Goal: Task Accomplishment & Management: Manage account settings

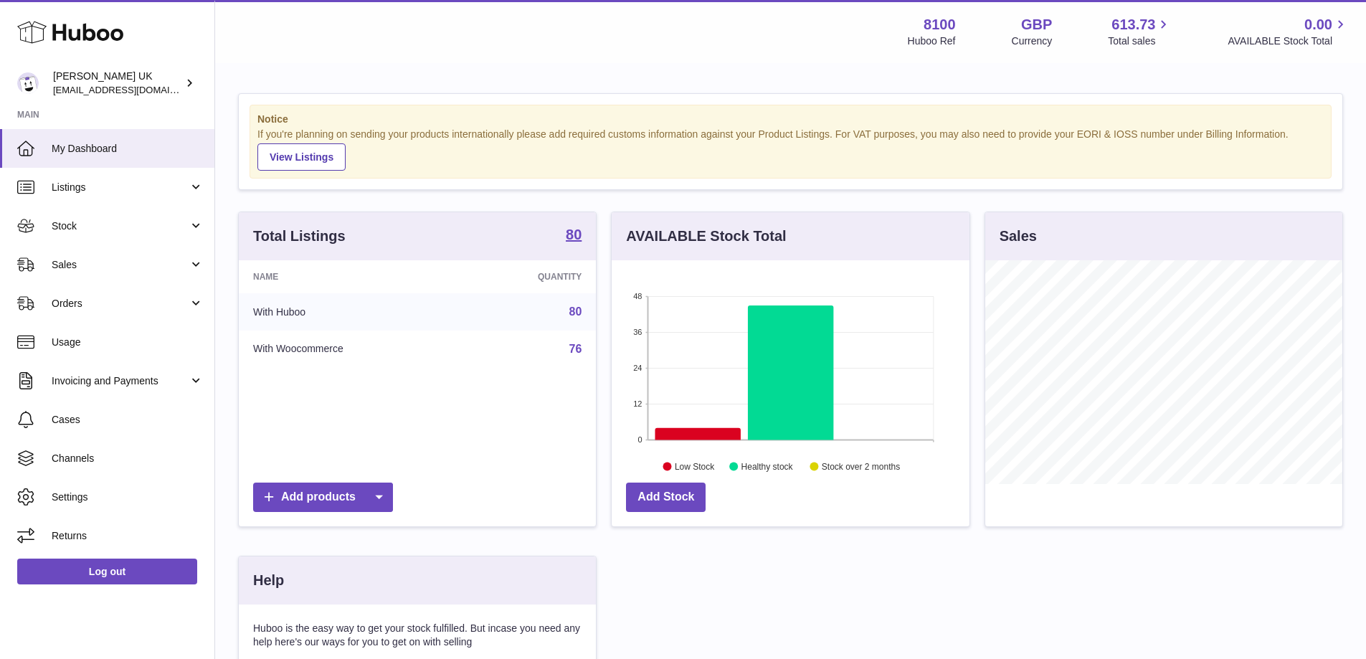
scroll to position [224, 358]
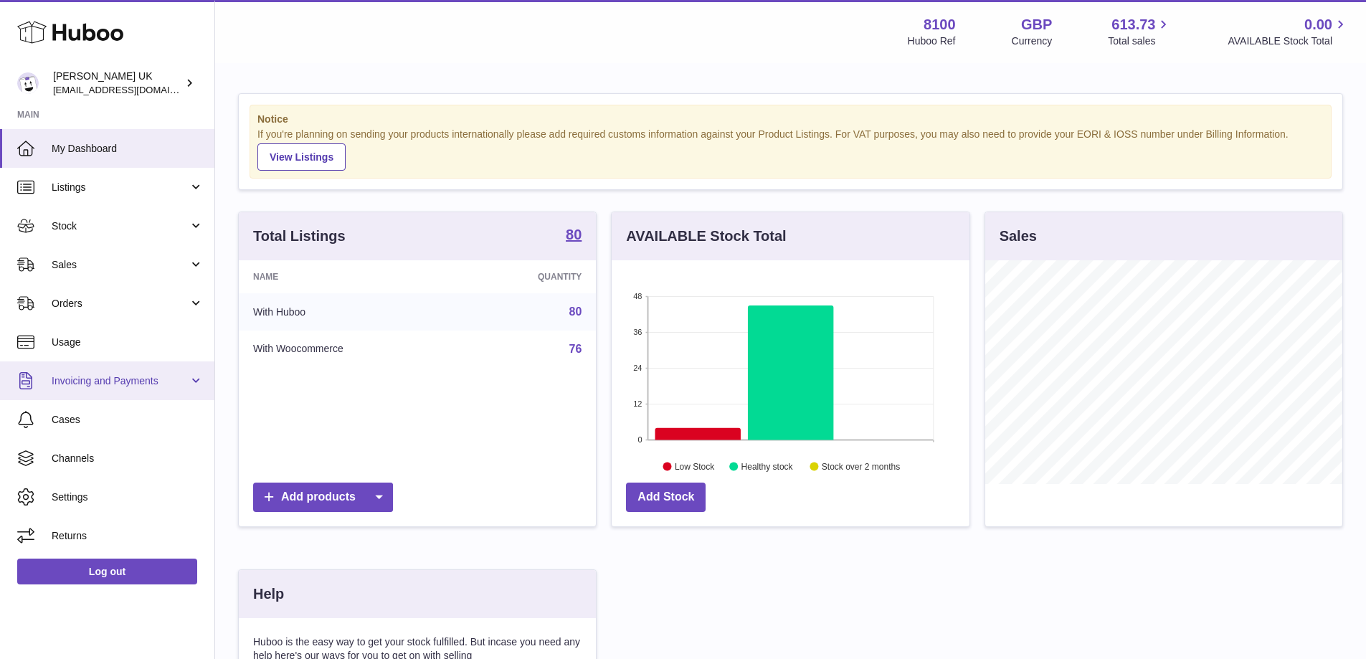
click at [122, 380] on span "Invoicing and Payments" at bounding box center [120, 381] width 137 height 14
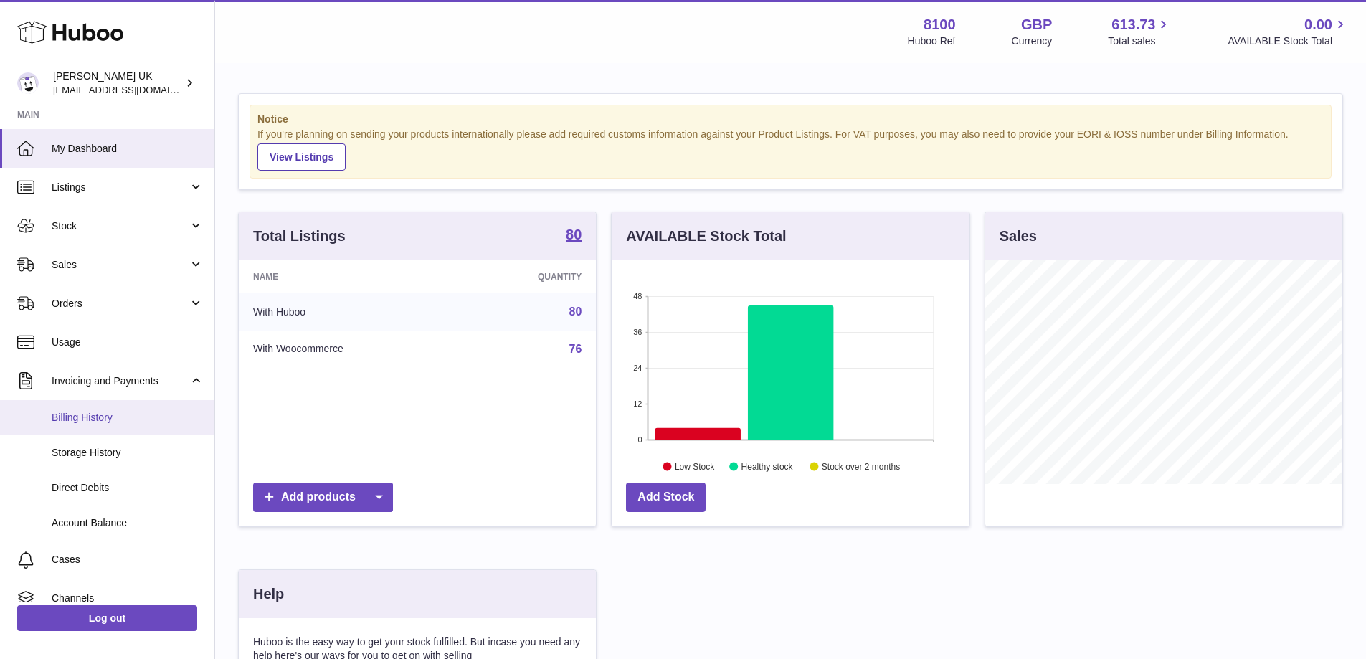
click at [104, 421] on span "Billing History" at bounding box center [128, 418] width 152 height 14
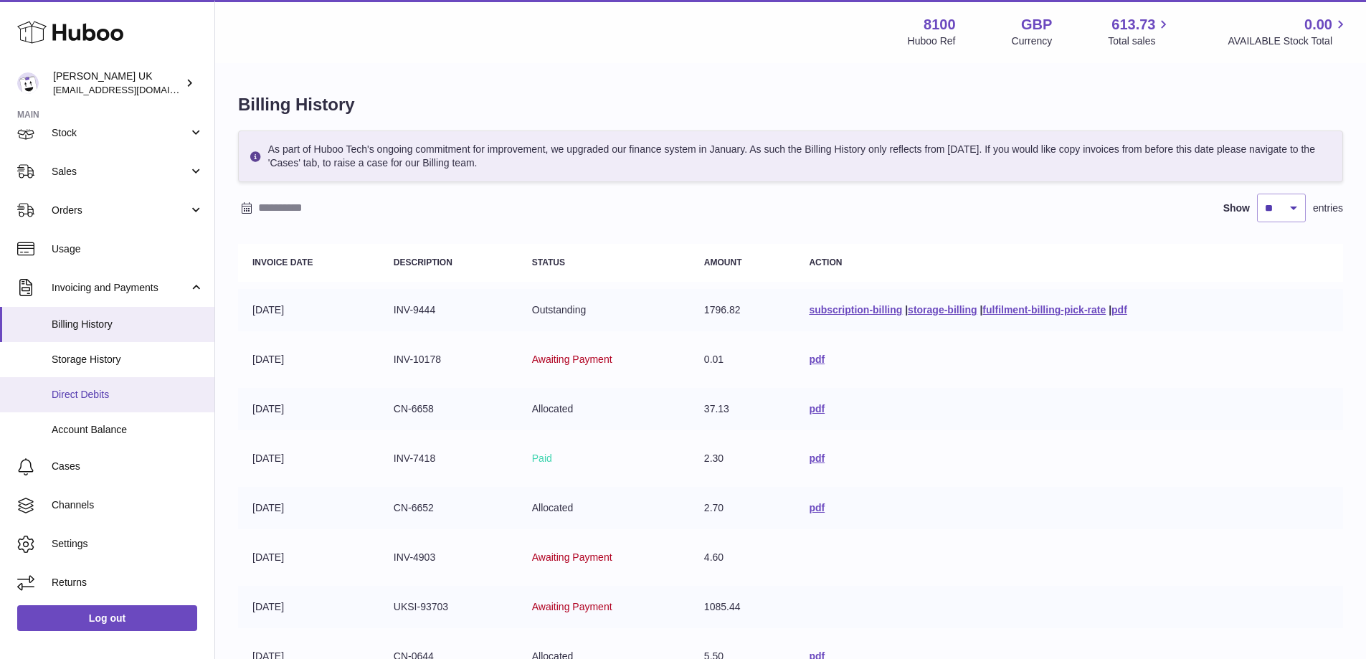
scroll to position [94, 0]
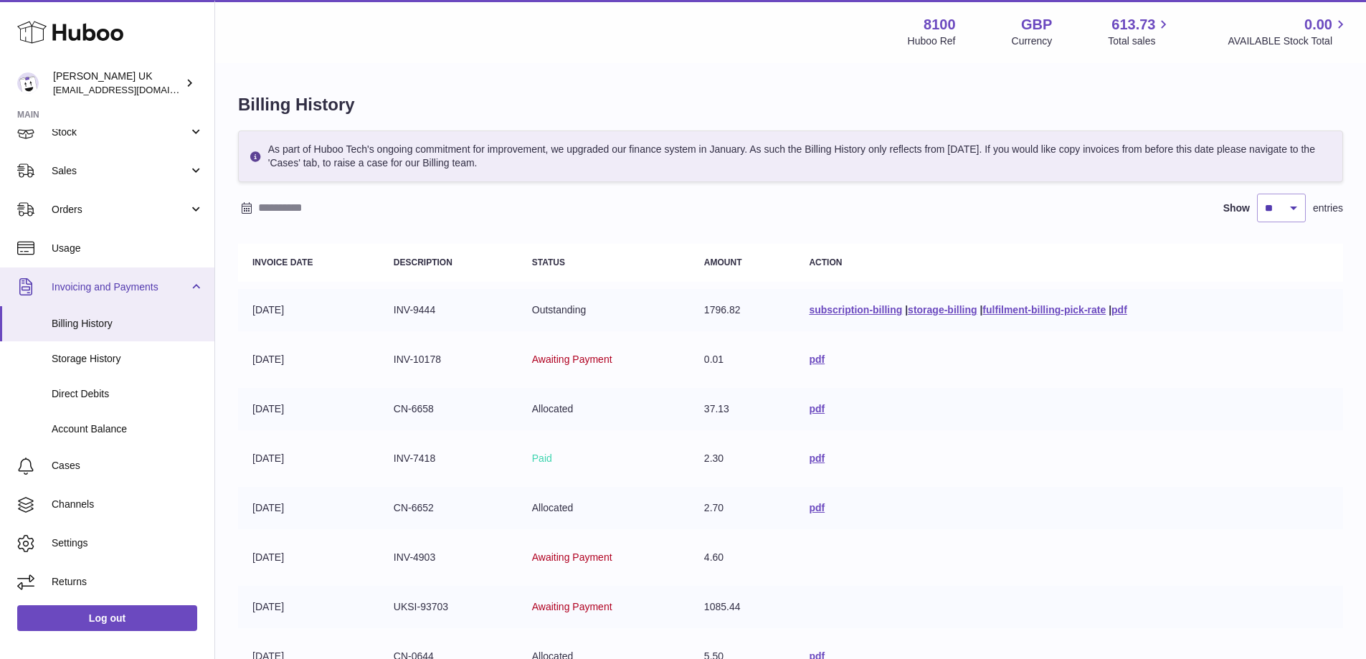
click at [133, 288] on span "Invoicing and Payments" at bounding box center [120, 287] width 137 height 14
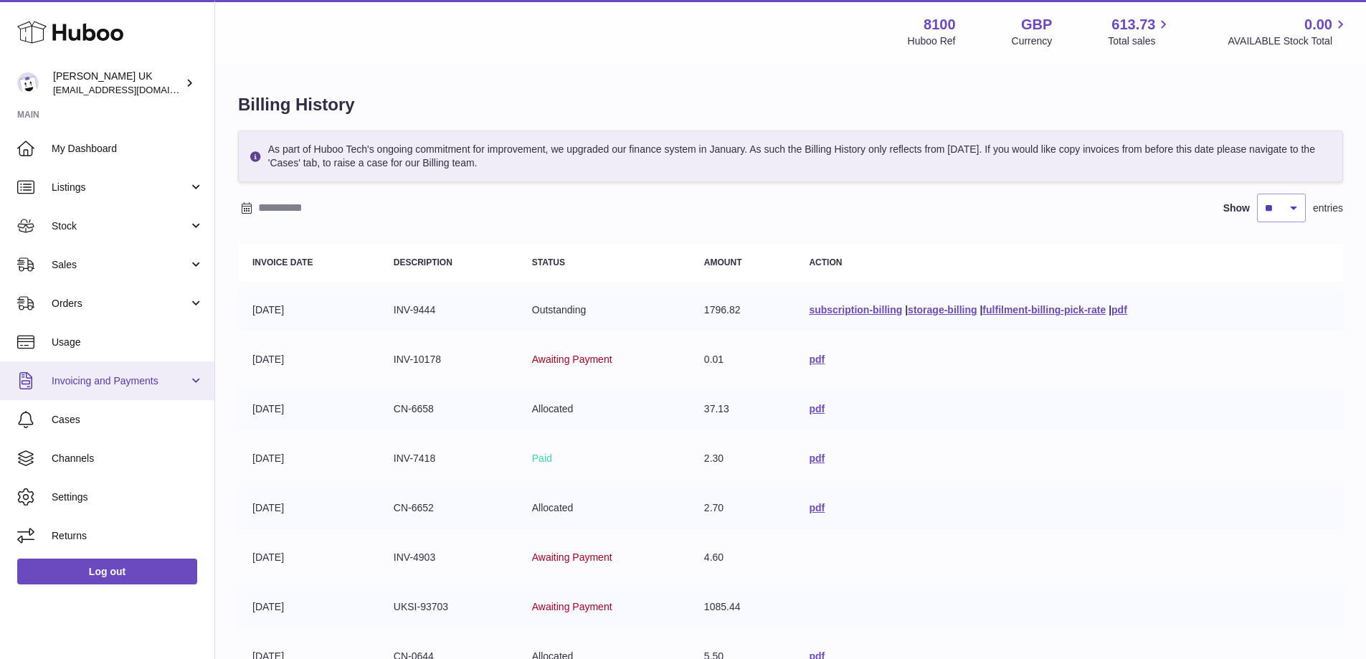
scroll to position [0, 0]
click at [92, 383] on span "Invoicing and Payments" at bounding box center [120, 381] width 137 height 14
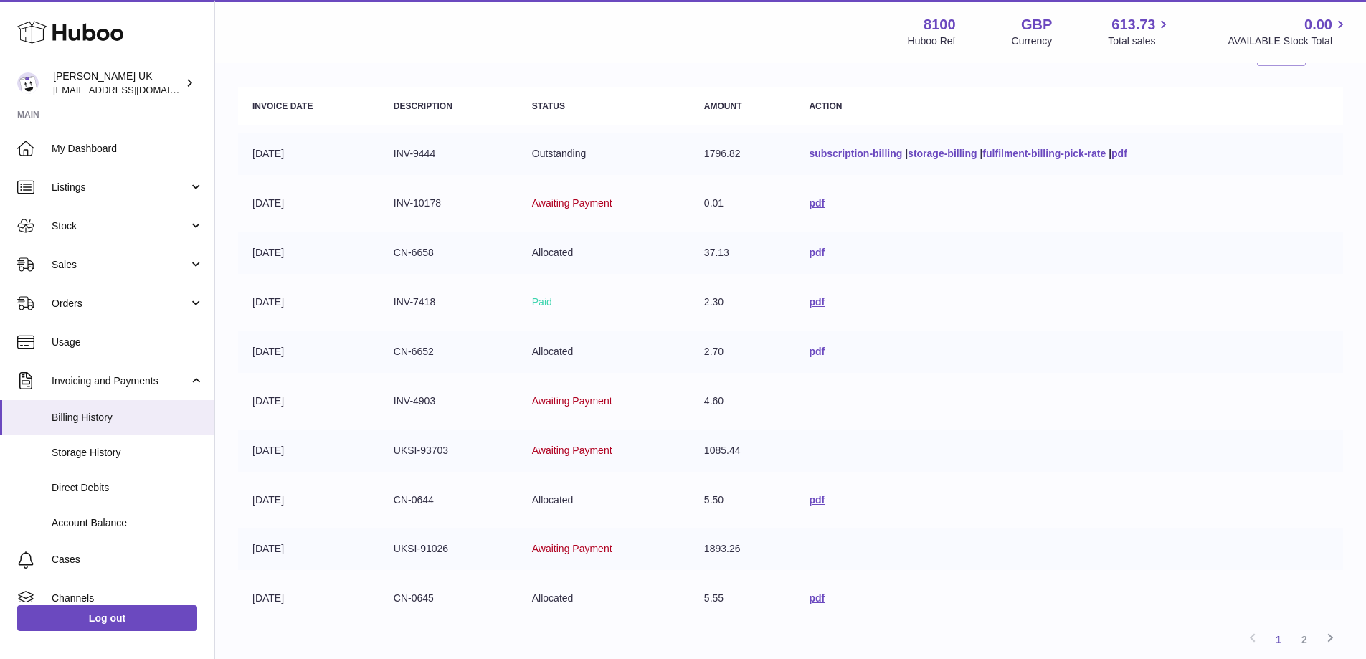
scroll to position [274, 0]
